Goal: Entertainment & Leisure: Consume media (video, audio)

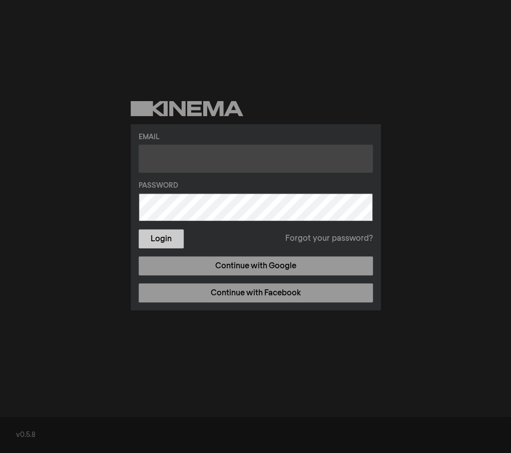
type input "[EMAIL_ADDRESS][DOMAIN_NAME]"
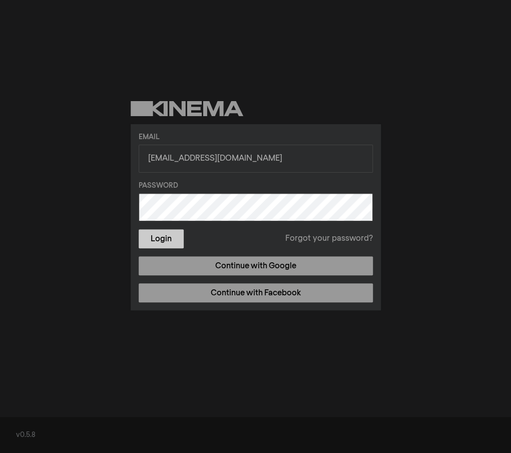
click at [176, 237] on button "Login" at bounding box center [161, 238] width 45 height 19
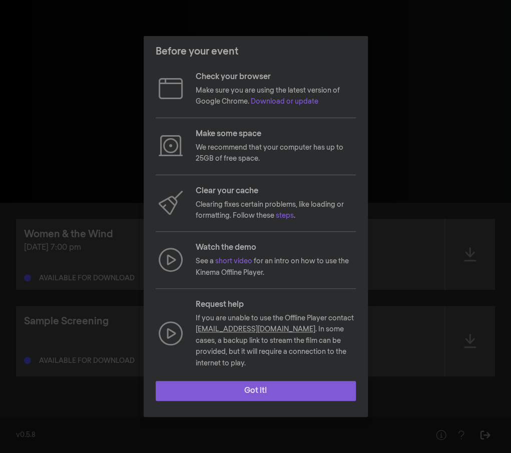
click at [289, 390] on button "Got it!" at bounding box center [256, 391] width 200 height 20
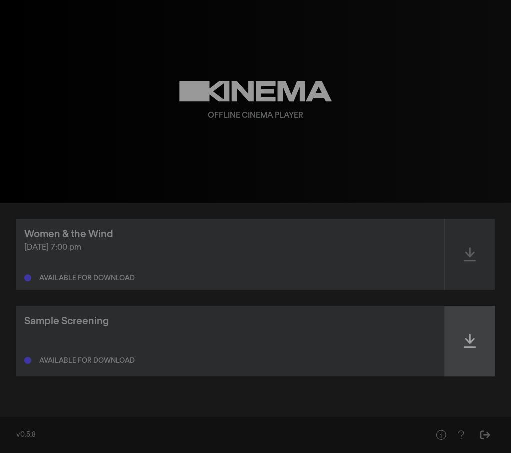
click at [472, 332] on div at bounding box center [470, 341] width 50 height 71
click at [471, 339] on icon at bounding box center [470, 341] width 12 height 14
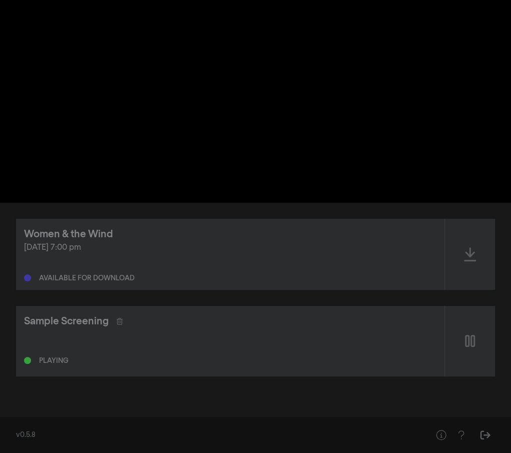
click at [416, 331] on div "Sample Screening Playing" at bounding box center [230, 341] width 428 height 71
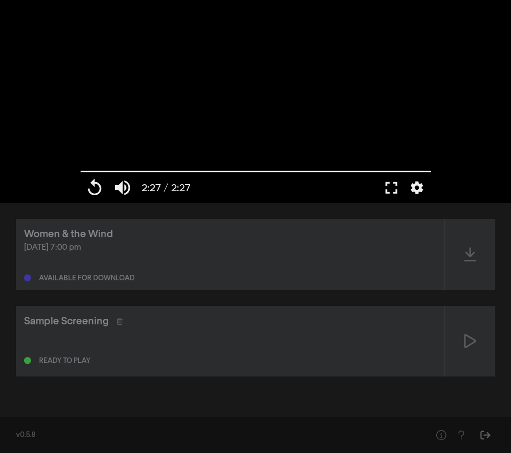
click at [416, 331] on div "Sample Screening Ready to play" at bounding box center [230, 341] width 428 height 71
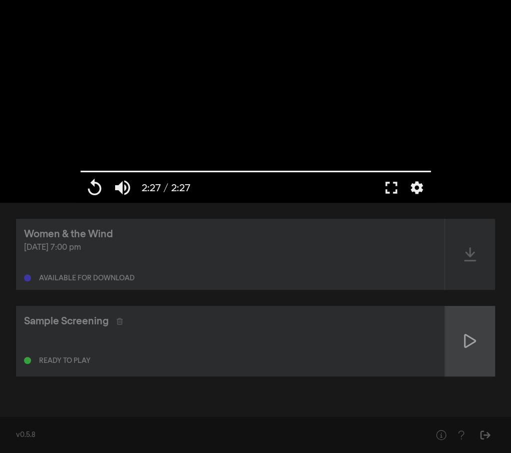
click at [471, 345] on icon at bounding box center [470, 341] width 12 height 16
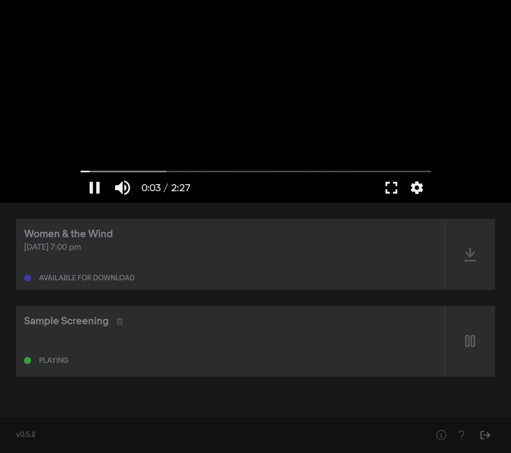
click at [388, 188] on button "fullscreen" at bounding box center [391, 188] width 28 height 30
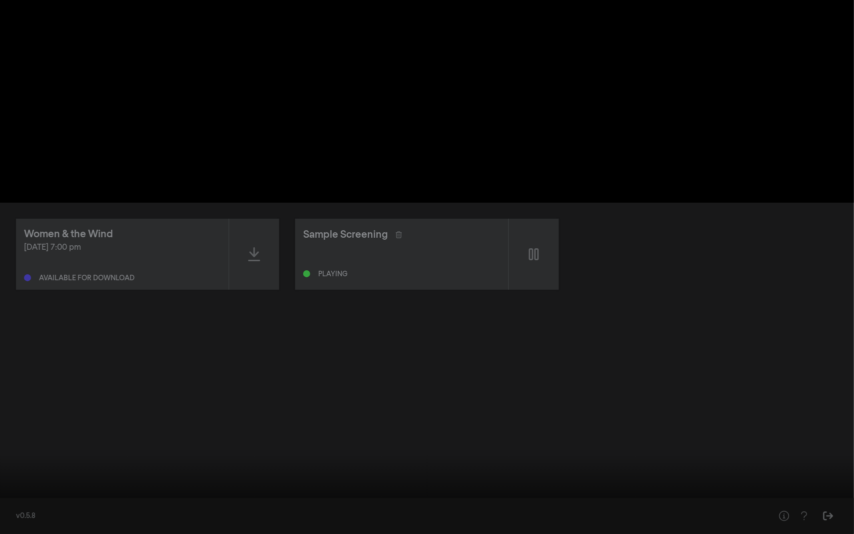
click at [510, 190] on div at bounding box center [427, 267] width 854 height 534
type input "18.317634"
